Goal: Information Seeking & Learning: Learn about a topic

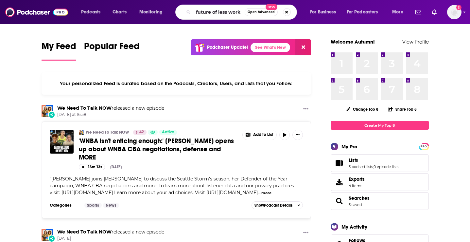
type input "future of less work"
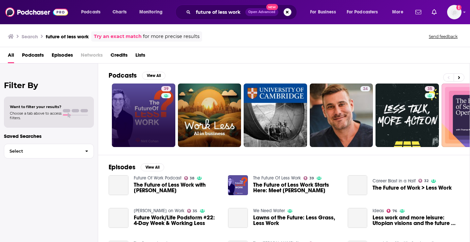
click at [139, 110] on link "39" at bounding box center [143, 114] width 63 height 63
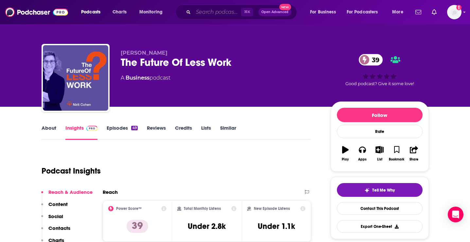
click at [203, 12] on input "Search podcasts, credits, & more..." at bounding box center [217, 12] width 48 height 10
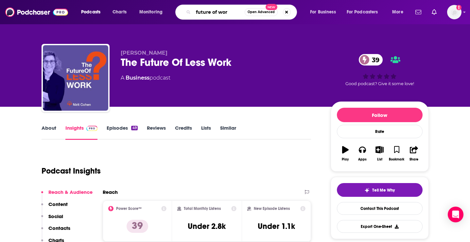
type input "future of work"
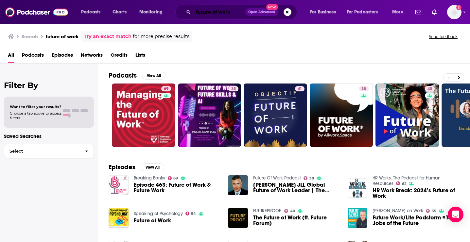
click at [235, 11] on input "future of work" at bounding box center [219, 12] width 52 height 10
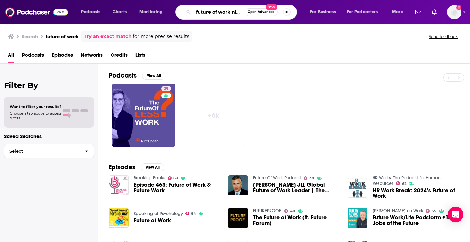
click at [238, 10] on input "future of work nirit" at bounding box center [218, 12] width 51 height 10
type input "future of work allwork"
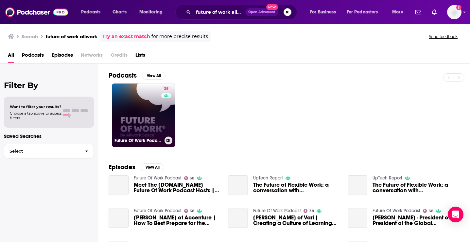
click at [154, 116] on link "38 Future Of Work Podcast" at bounding box center [143, 114] width 63 height 63
